Goal: Information Seeking & Learning: Learn about a topic

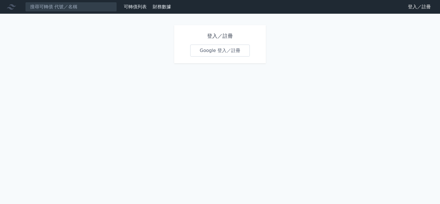
click at [207, 51] on link "Google 登入／註冊" at bounding box center [220, 51] width 60 height 12
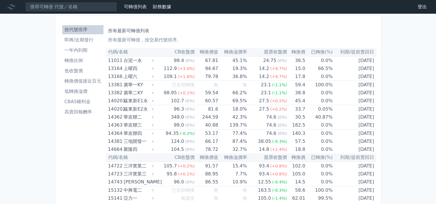
click at [95, 43] on li "即將/近期發行" at bounding box center [82, 40] width 41 height 7
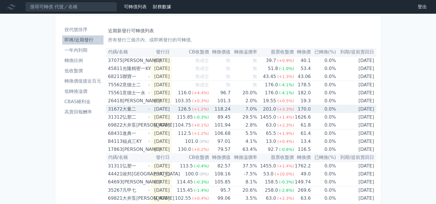
click at [133, 111] on div "大量二" at bounding box center [135, 109] width 26 height 8
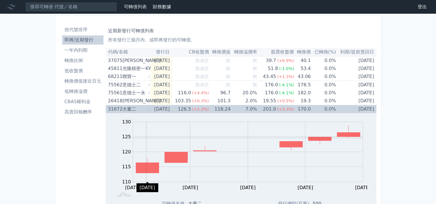
click at [146, 138] on rect "Chart" at bounding box center [248, 152] width 230 height 60
click at [345, 106] on td "[DATE]" at bounding box center [356, 109] width 40 height 8
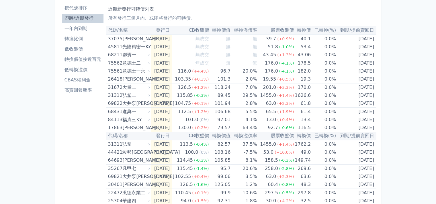
drag, startPoint x: 66, startPoint y: 138, endPoint x: 64, endPoint y: 157, distance: 18.7
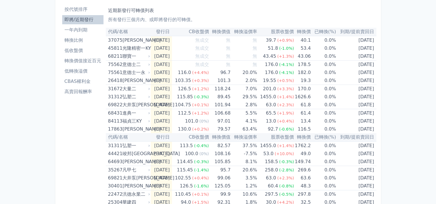
scroll to position [19, 0]
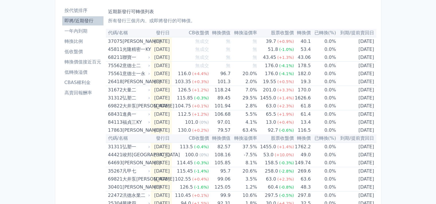
drag, startPoint x: 67, startPoint y: 147, endPoint x: 70, endPoint y: 140, distance: 7.9
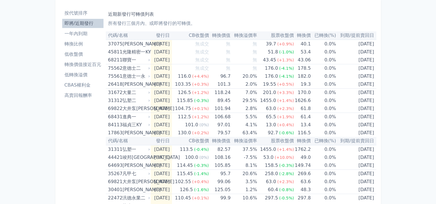
scroll to position [0, 0]
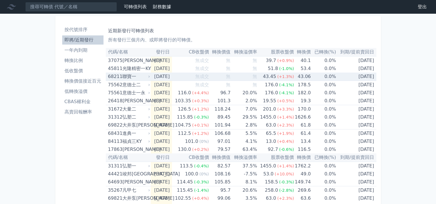
click at [133, 78] on div "聯寶一" at bounding box center [135, 77] width 26 height 8
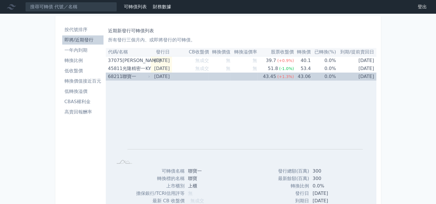
click at [133, 78] on div "聯寶一" at bounding box center [135, 77] width 26 height 8
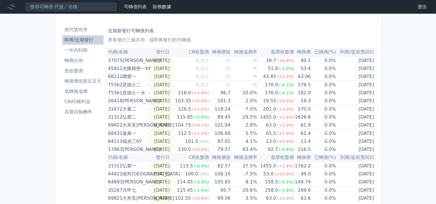
click at [0, 85] on div "可轉債列表 財務數據 可轉債列表 財務數據 登出 登出 按代號排序 即將/近期發行 一年內到期 轉換比例 低收盤價 轉換價值接近百元 低轉換溢價" at bounding box center [218, 207] width 436 height 415
